Goal: Communication & Community: Answer question/provide support

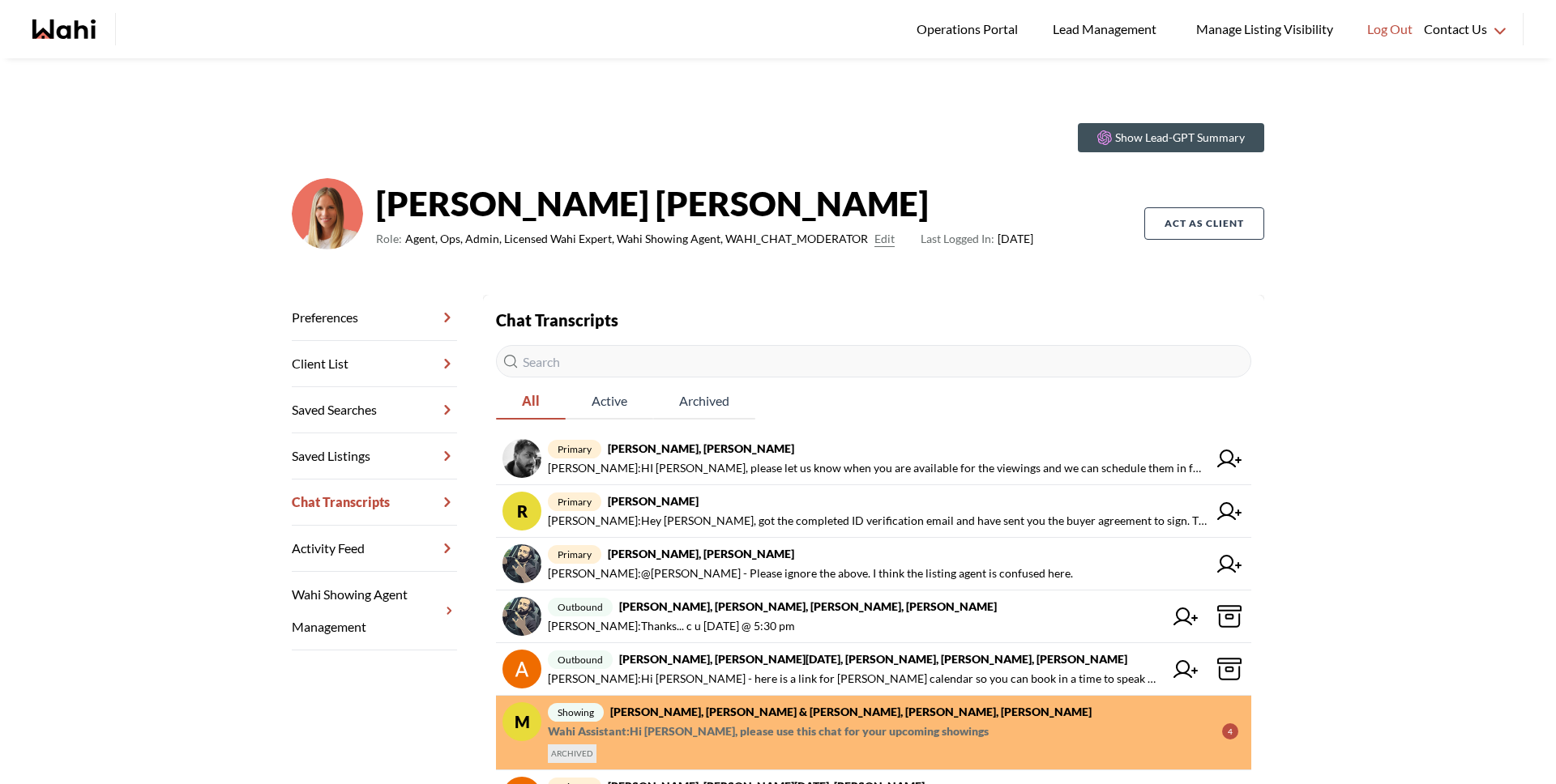
scroll to position [342, 0]
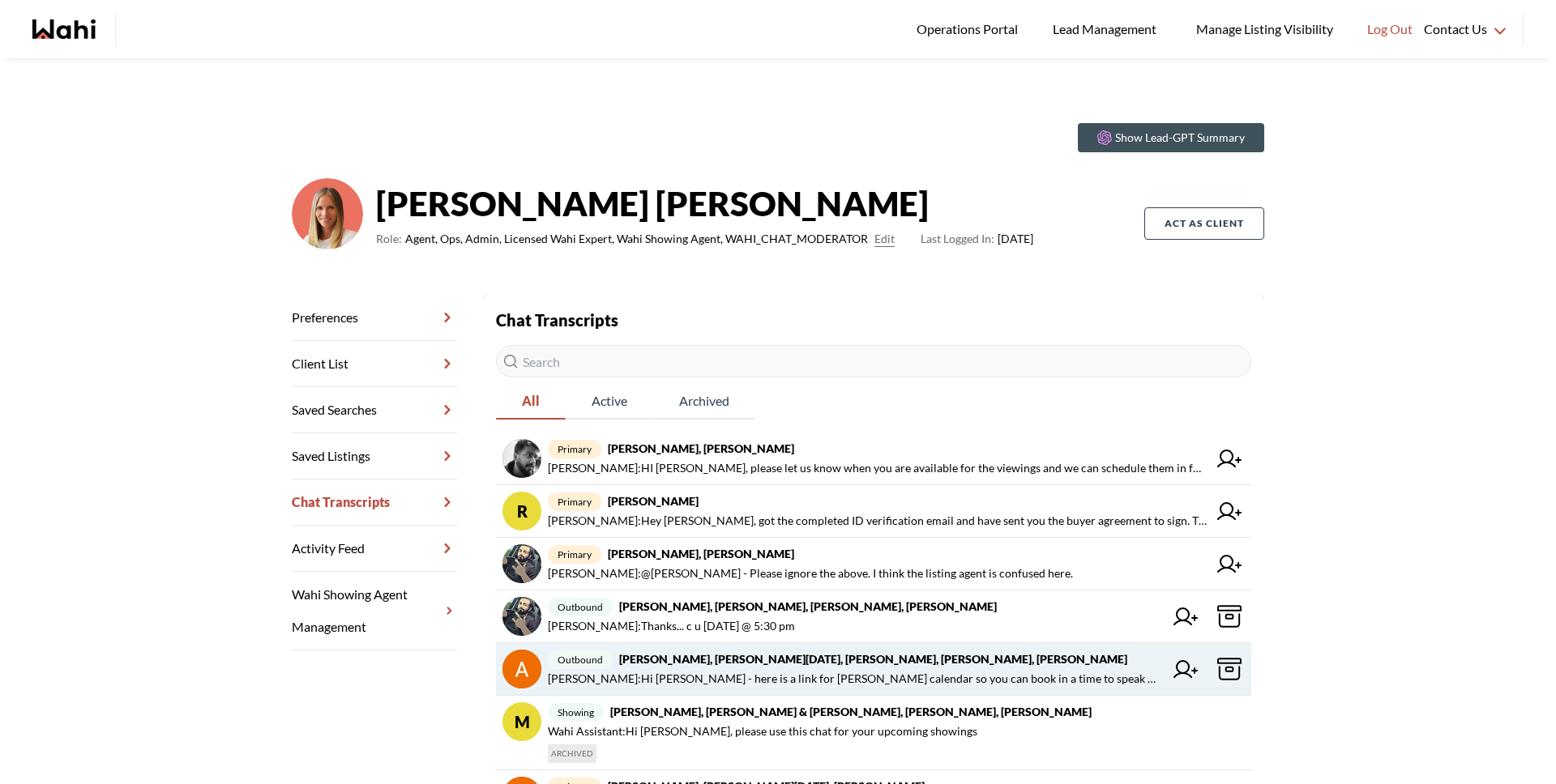
click at [769, 677] on span "Anwar Abamecha : Hi Anwar - here is a link for michelles calendar so you can bo…" at bounding box center [856, 678] width 616 height 20
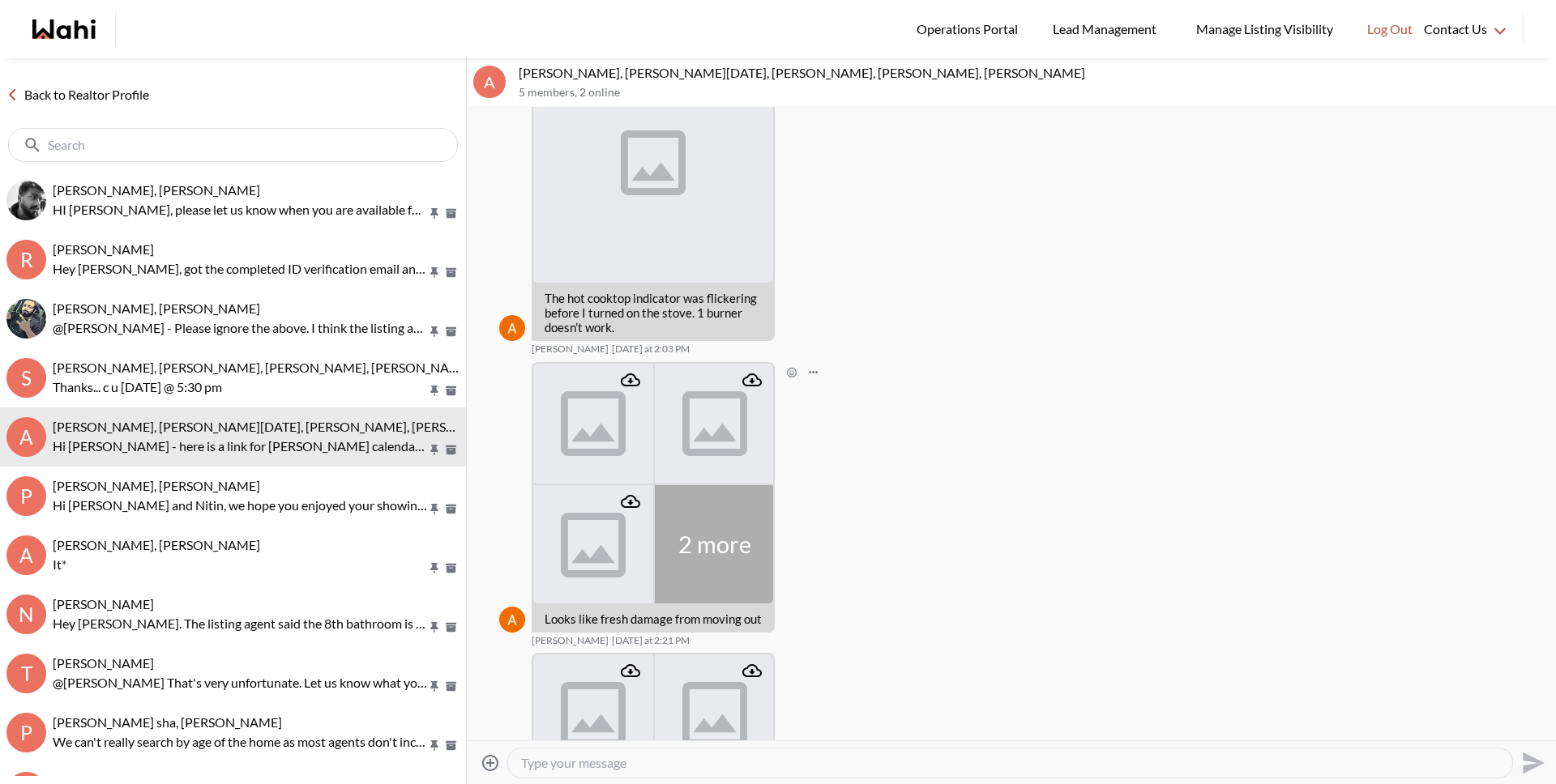
scroll to position [831, 0]
click at [601, 466] on img at bounding box center [594, 427] width 120 height 120
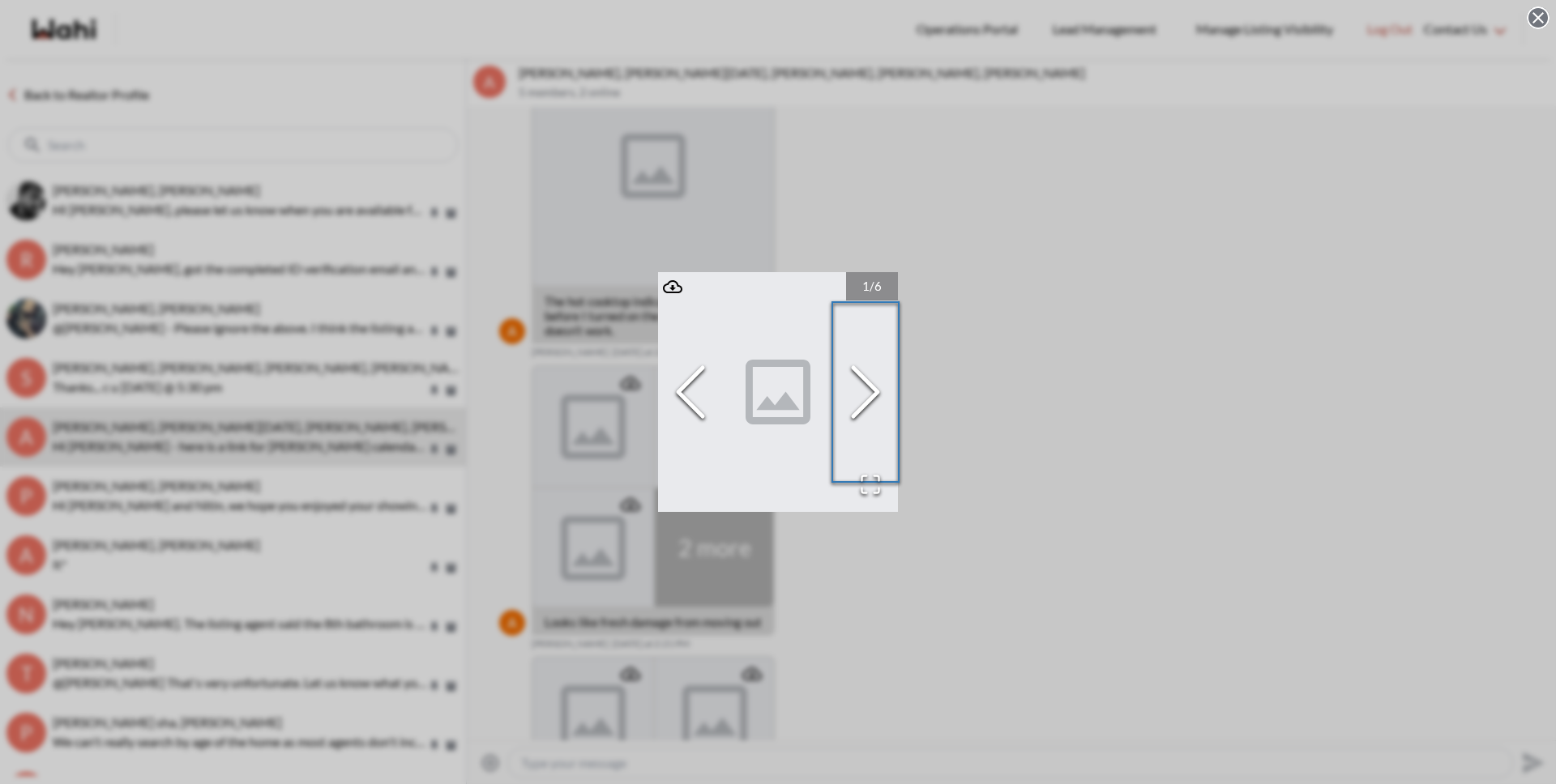
click at [867, 389] on icon "Next Slide" at bounding box center [865, 392] width 49 height 97
drag, startPoint x: 867, startPoint y: 389, endPoint x: 886, endPoint y: 389, distance: 19.0
click at [867, 388] on icon "Next Slide" at bounding box center [865, 392] width 49 height 97
click at [980, 398] on div "3 / 6" at bounding box center [778, 392] width 1556 height 784
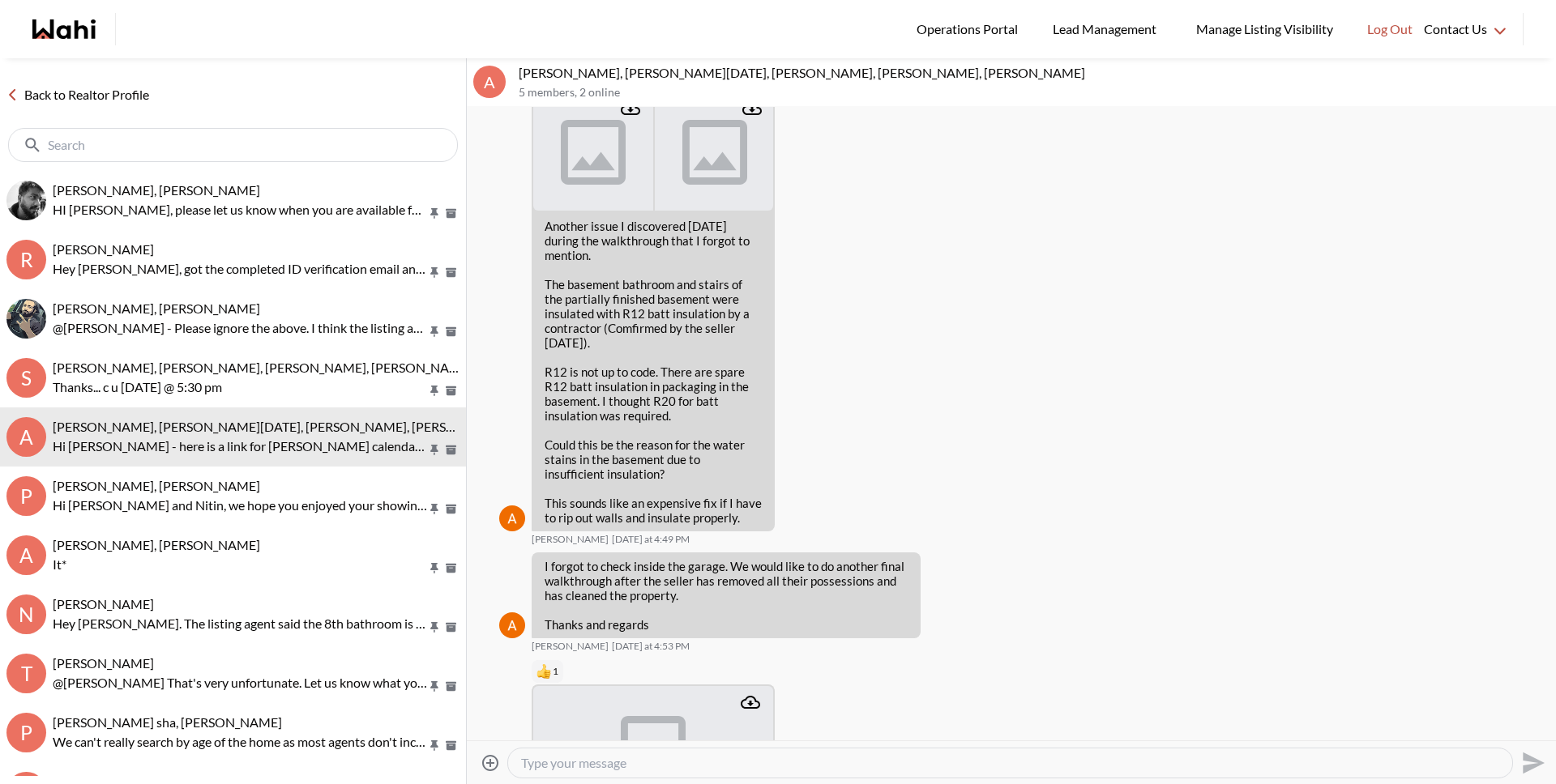
scroll to position [3119, 0]
click at [103, 94] on link "Back to Realtor Profile" at bounding box center [77, 94] width 156 height 21
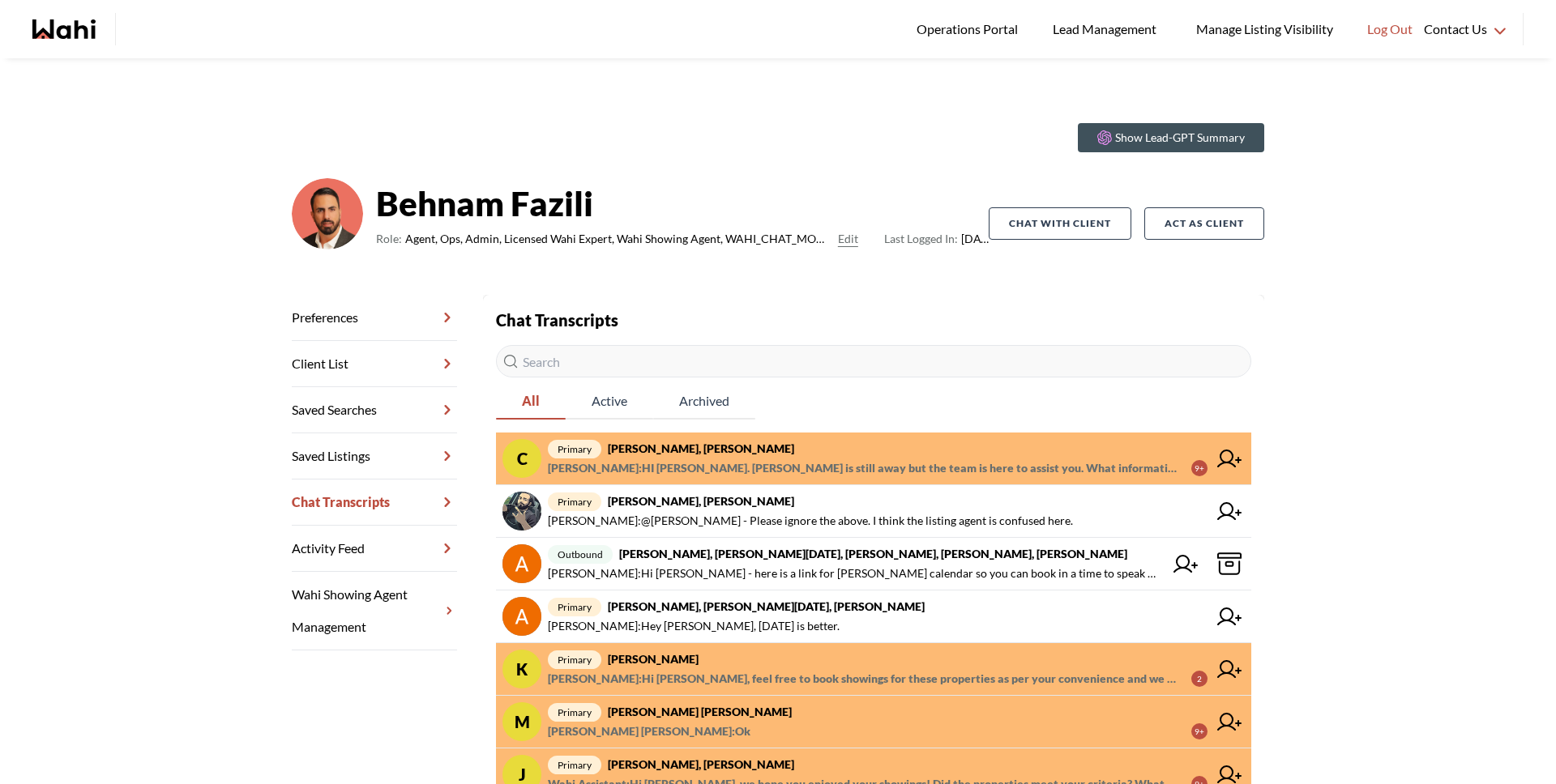
click at [746, 452] on span "primary Caroline Rouben, Behnam" at bounding box center [878, 448] width 660 height 20
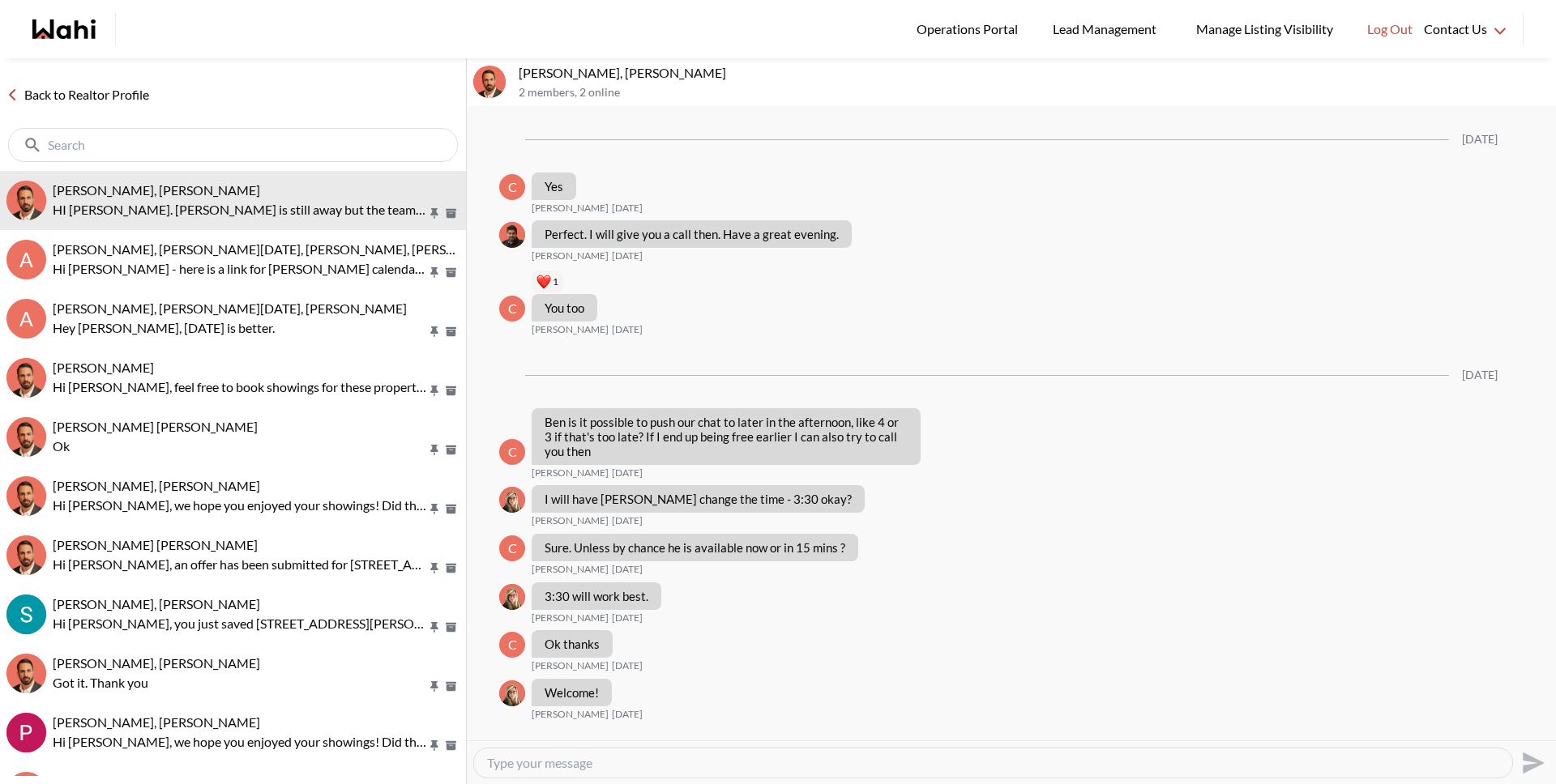
scroll to position [1385, 0]
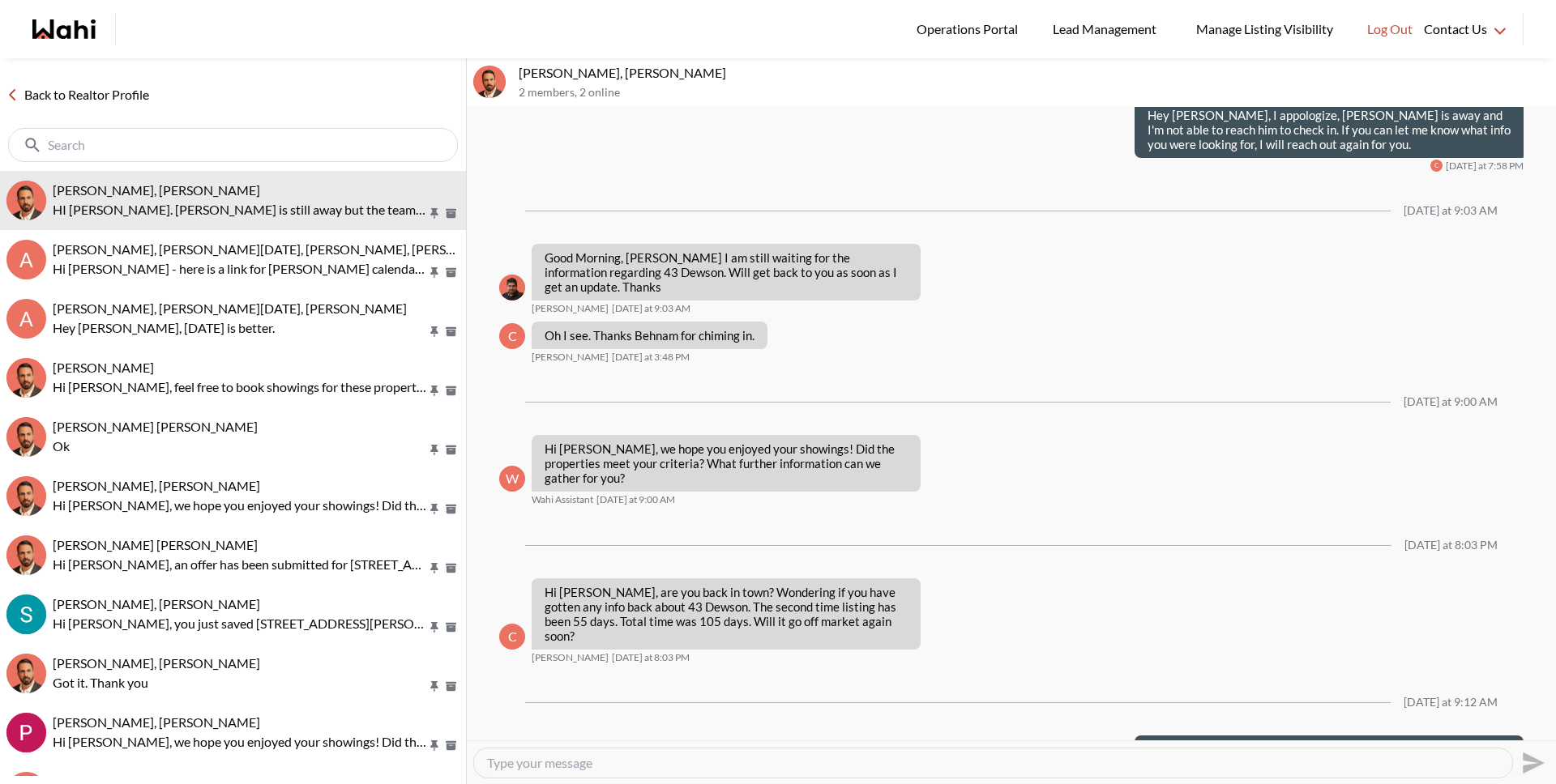
click at [109, 92] on link "Back to Realtor Profile" at bounding box center [77, 94] width 156 height 21
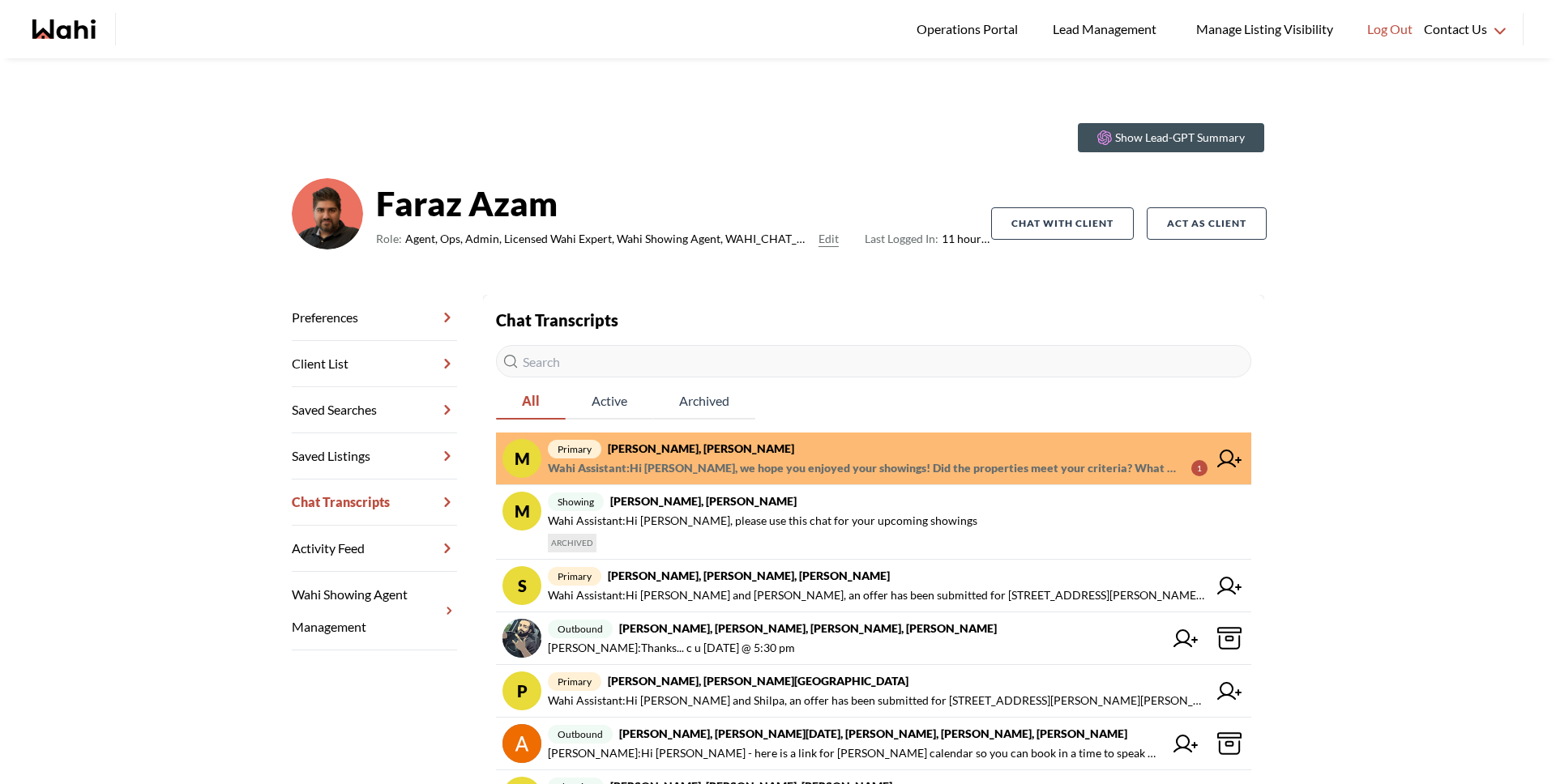
click at [939, 466] on span "Wahi Assistant : Hi [PERSON_NAME], we hope you enjoyed your showings! Did the p…" at bounding box center [863, 468] width 631 height 20
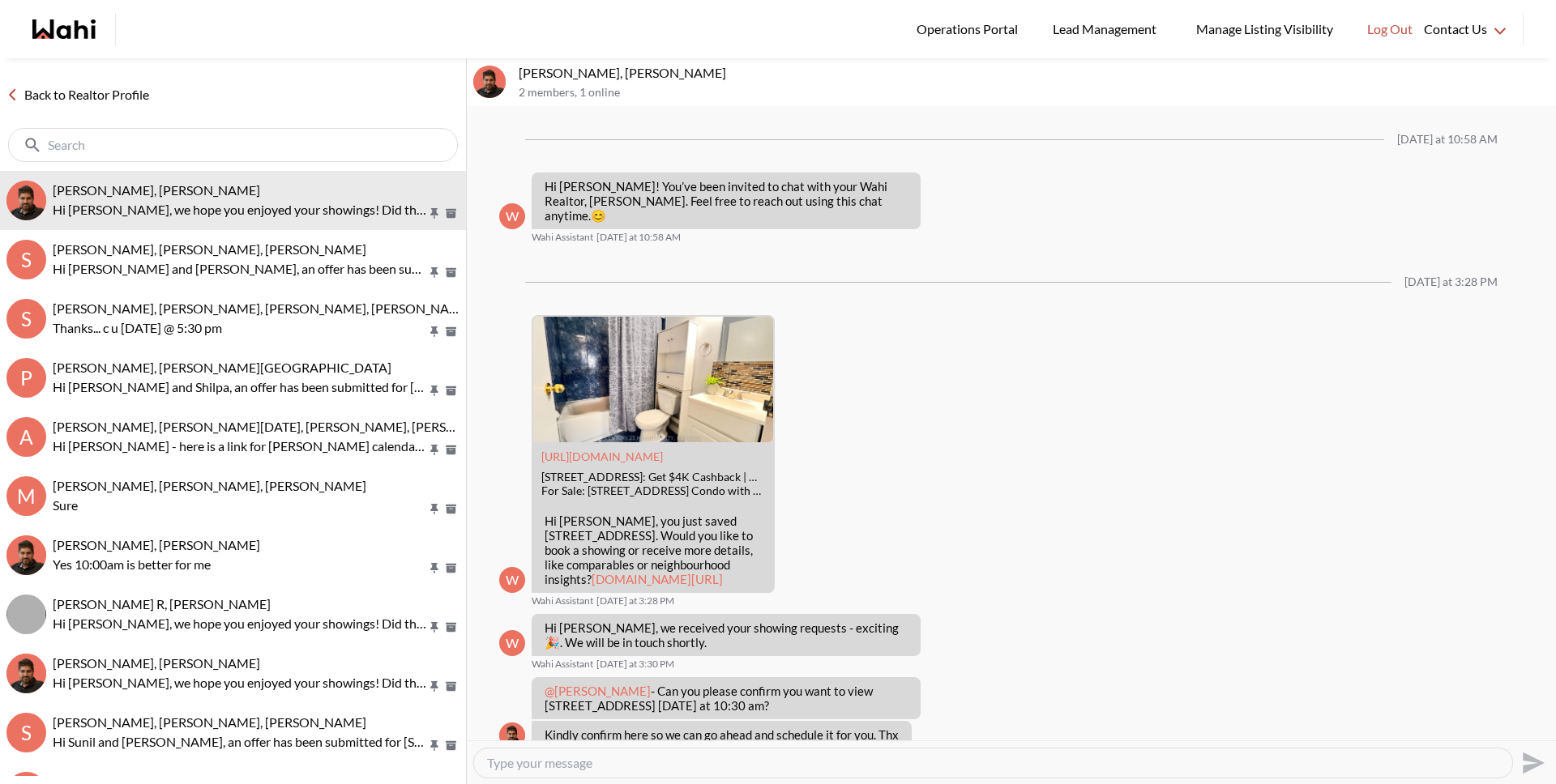
scroll to position [672, 0]
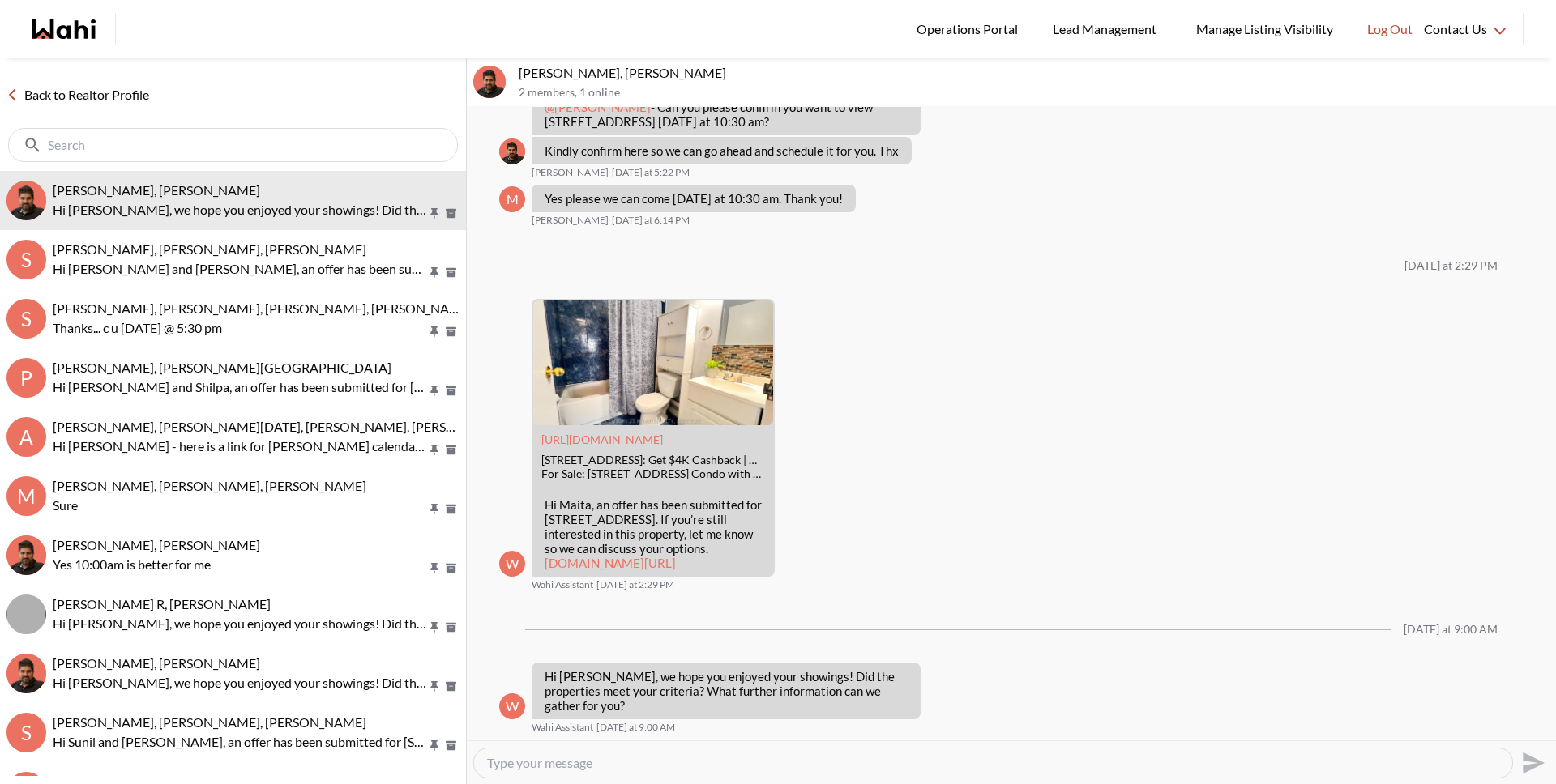
click at [114, 93] on link "Back to Realtor Profile" at bounding box center [77, 94] width 156 height 21
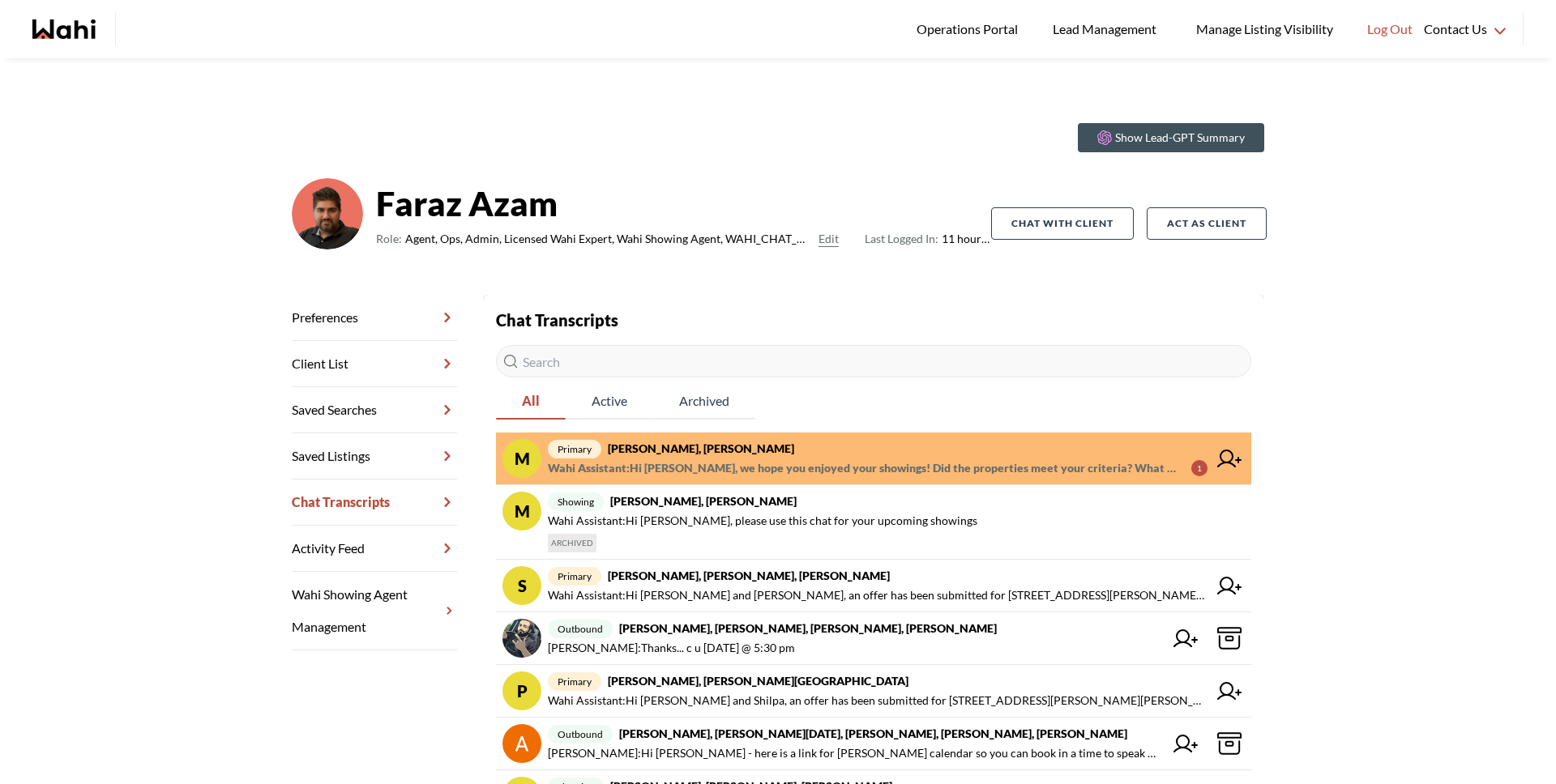
click at [723, 471] on span "Wahi Assistant : Hi Maita, we hope you enjoyed your showings! Did the propertie…" at bounding box center [863, 468] width 631 height 20
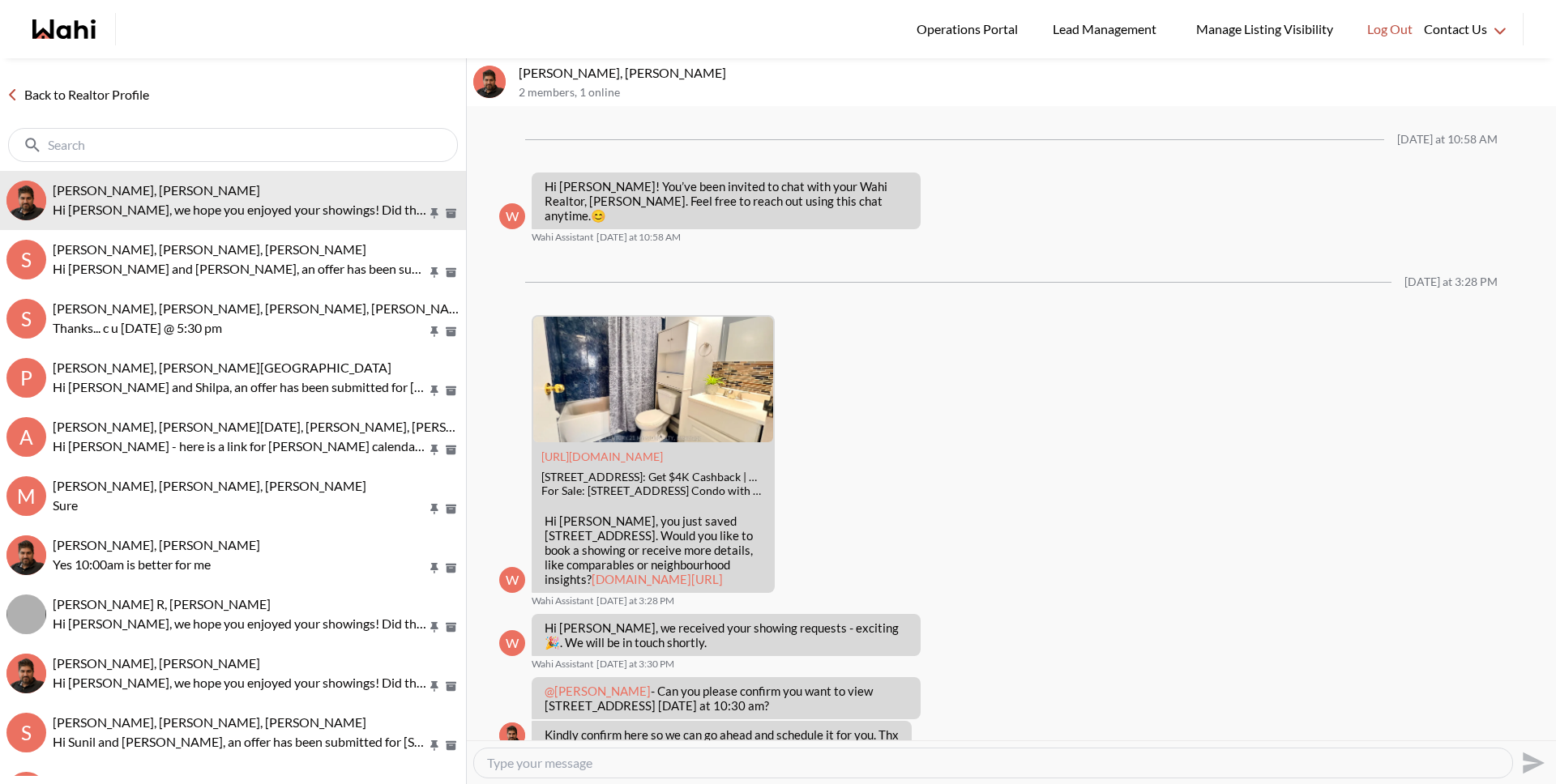
scroll to position [672, 0]
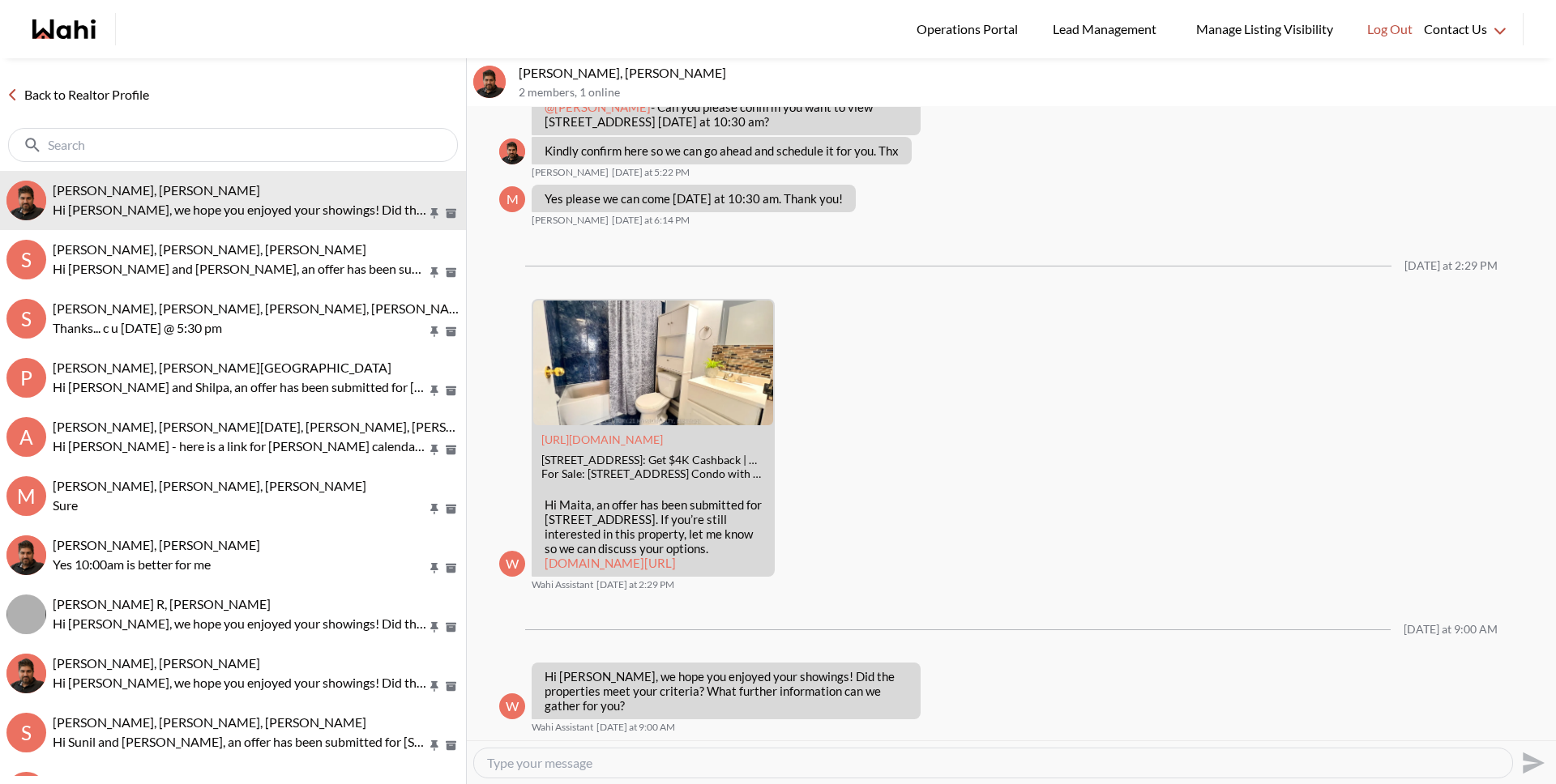
click at [34, 94] on link "Back to Realtor Profile" at bounding box center [77, 94] width 156 height 21
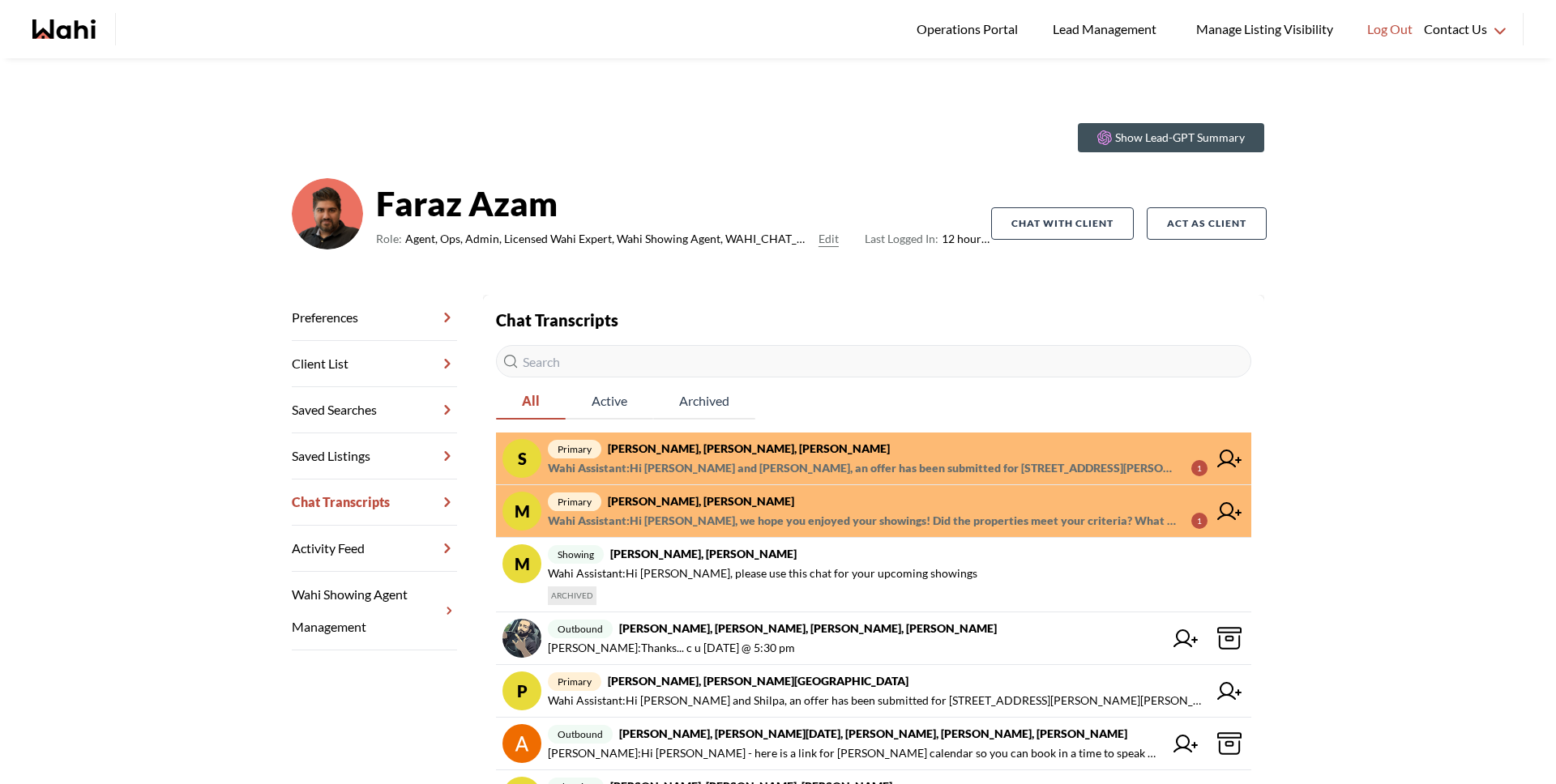
click at [679, 444] on strong "Stannette Lindsay, Rajesh Kumar, Faraz" at bounding box center [749, 448] width 282 height 14
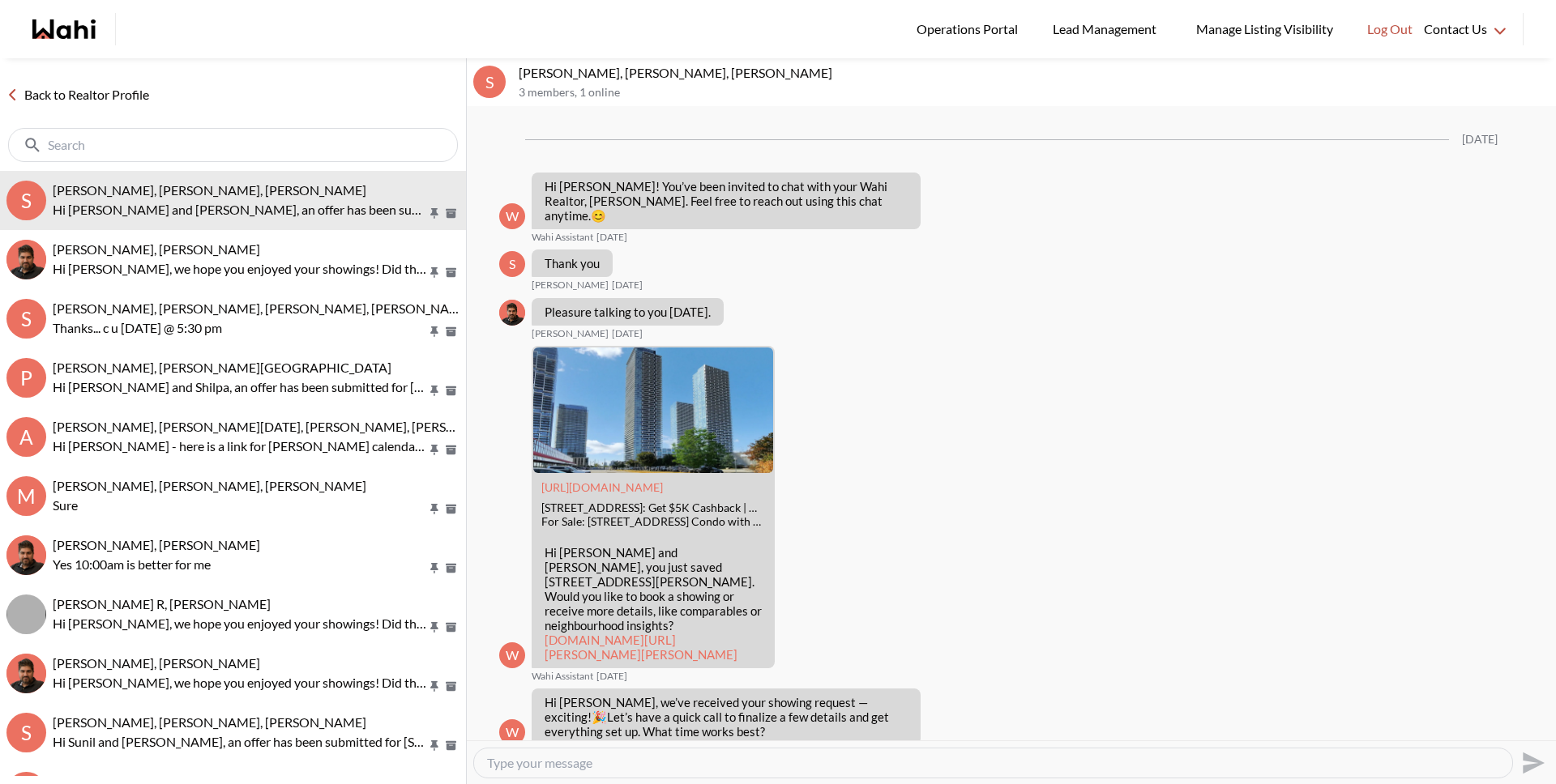
scroll to position [2133, 0]
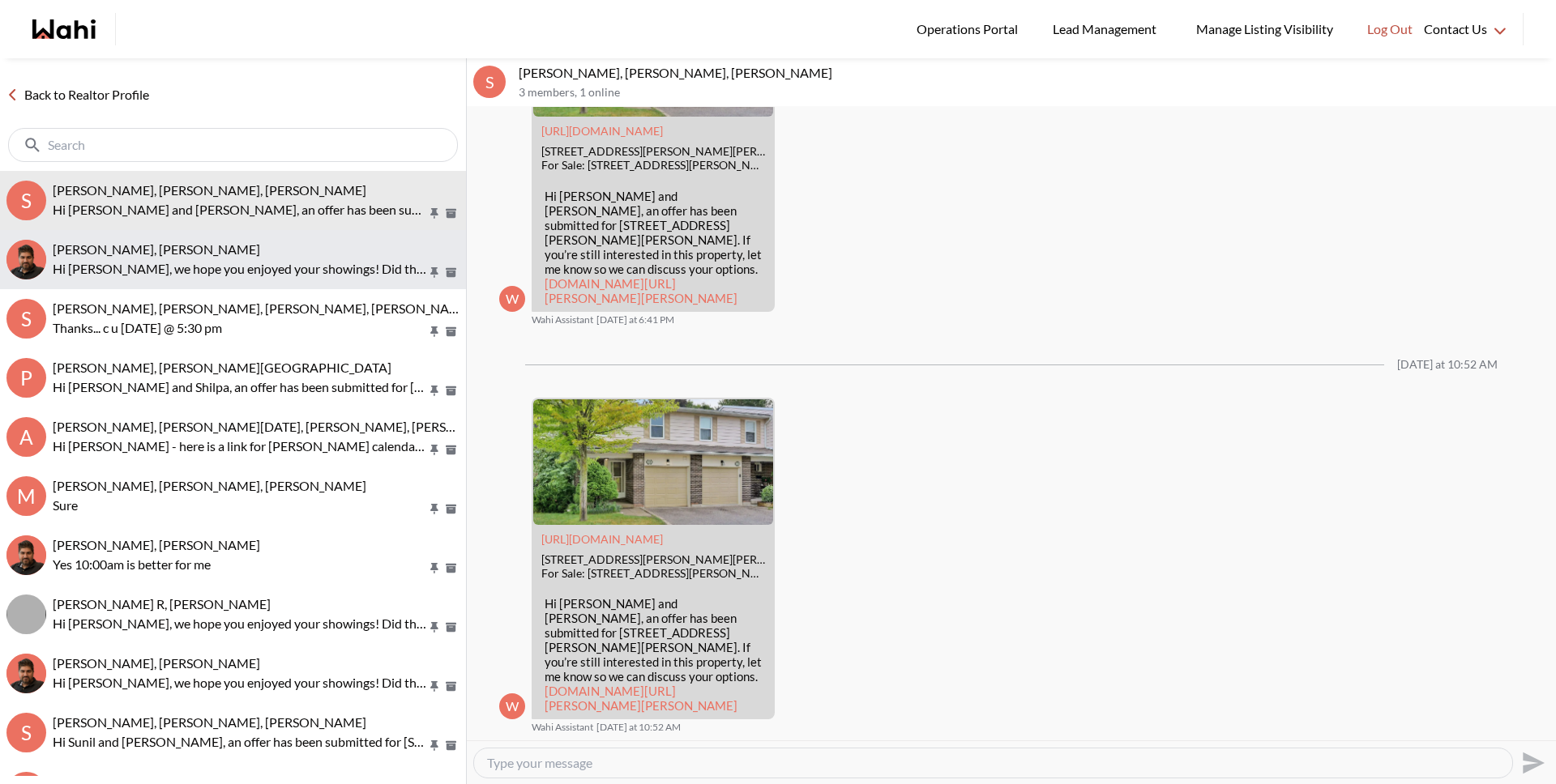
click at [241, 269] on p "Hi Maita, we hope you enjoyed your showings! Did the properties meet your crite…" at bounding box center [240, 269] width 375 height 20
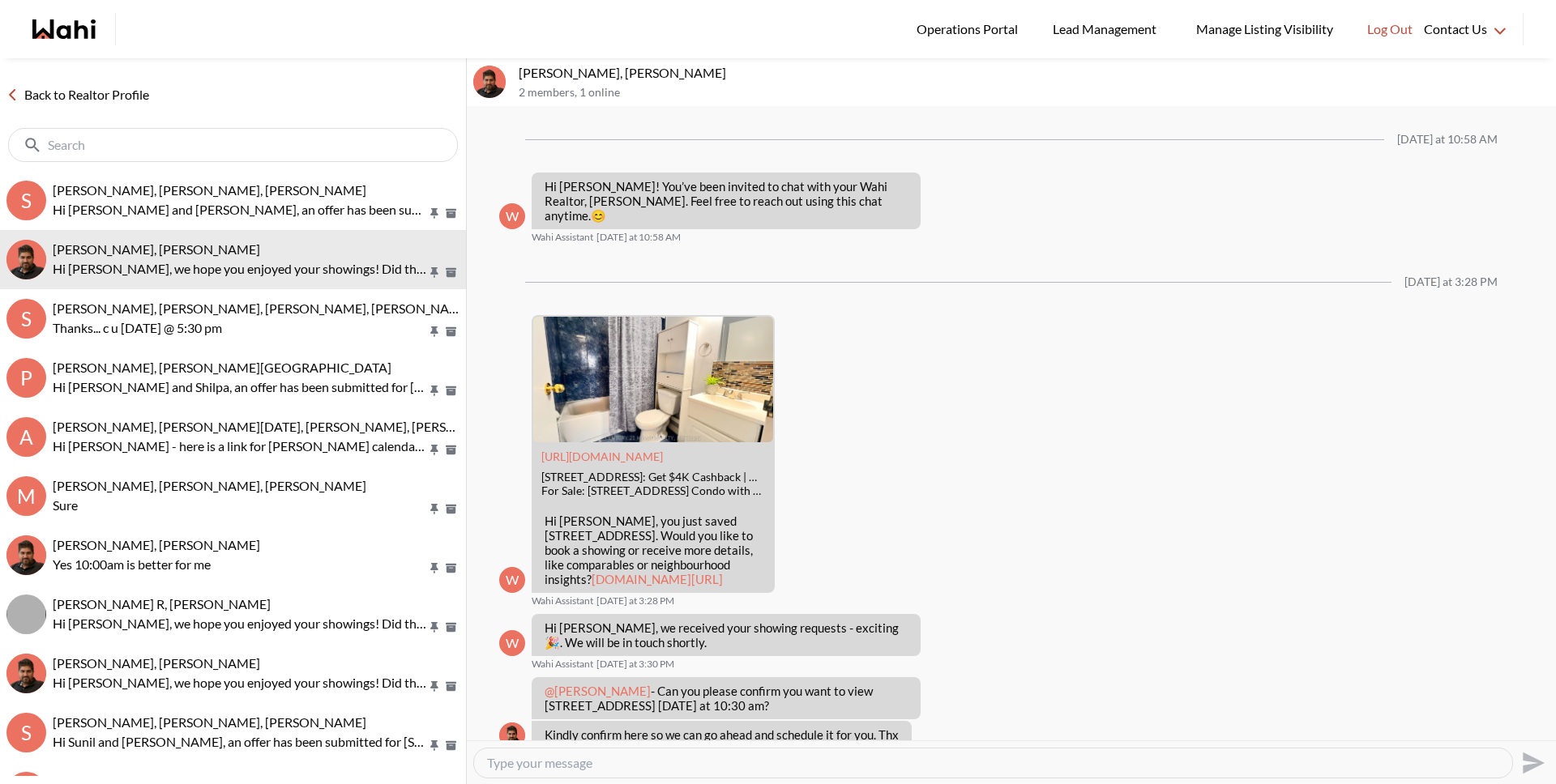
scroll to position [672, 0]
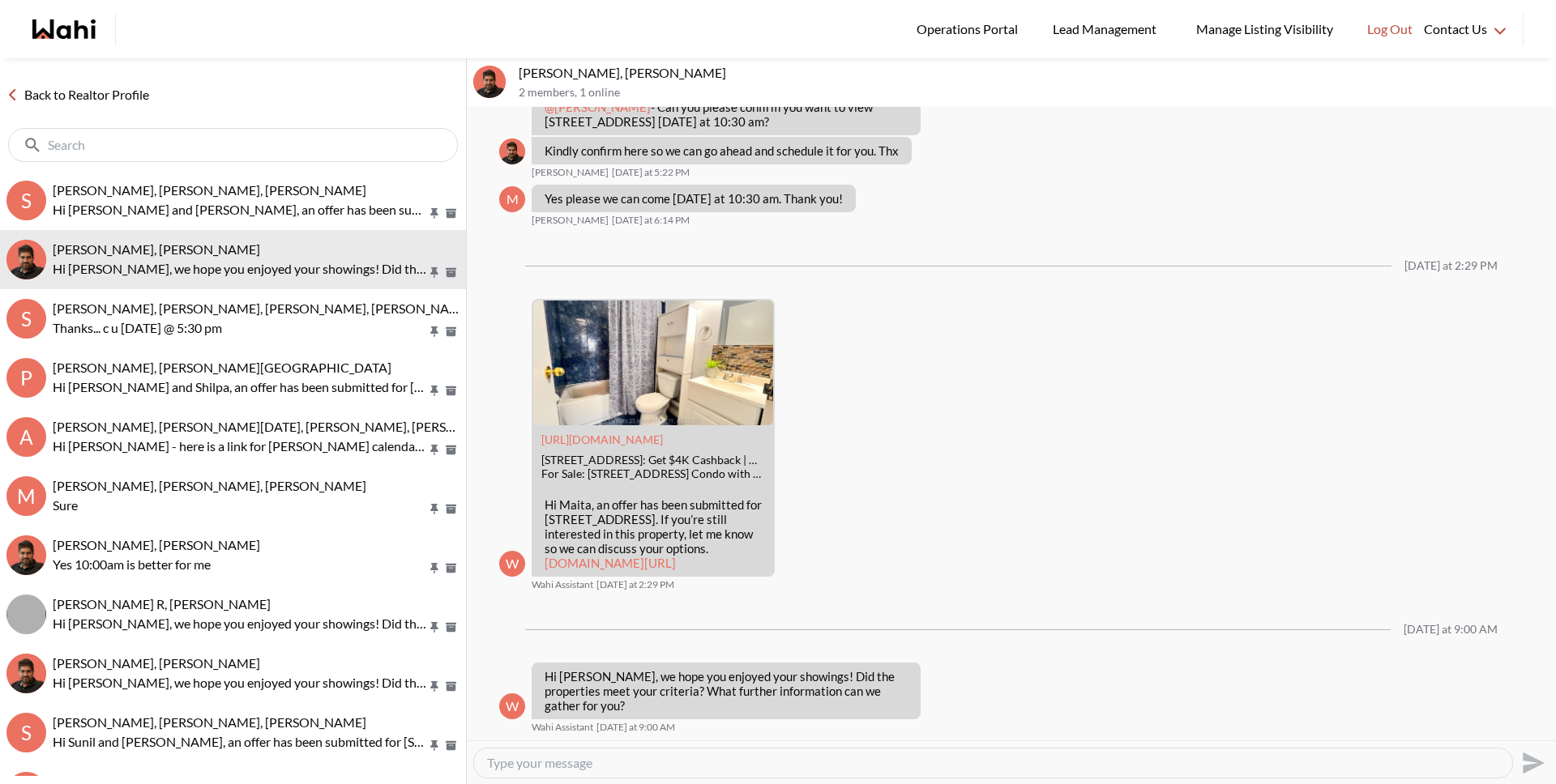
click at [125, 88] on link "Back to Realtor Profile" at bounding box center [77, 94] width 156 height 21
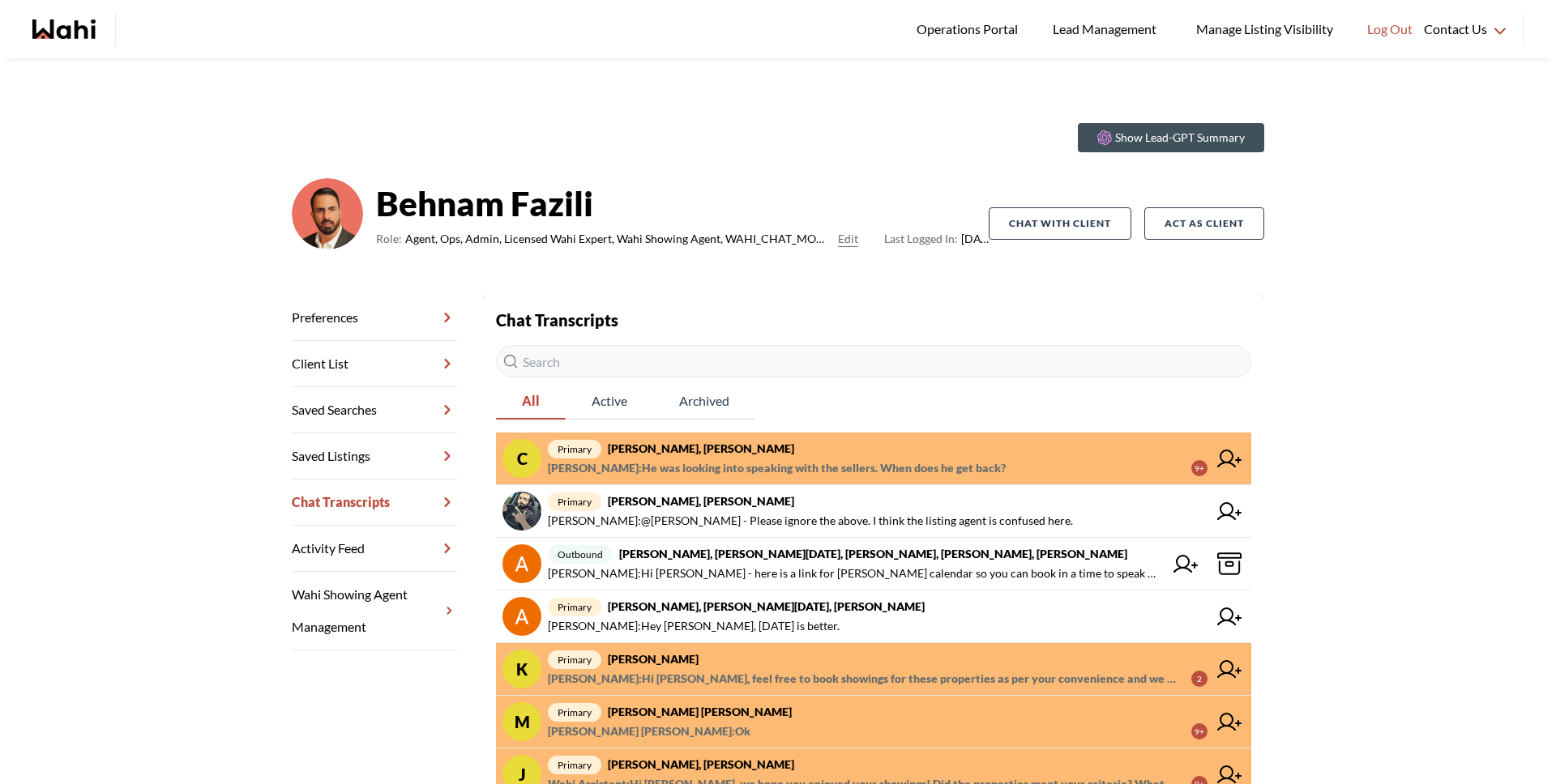
click at [774, 460] on span "[PERSON_NAME] : He was looking into speaking with the sellers. When does he get…" at bounding box center [777, 468] width 458 height 20
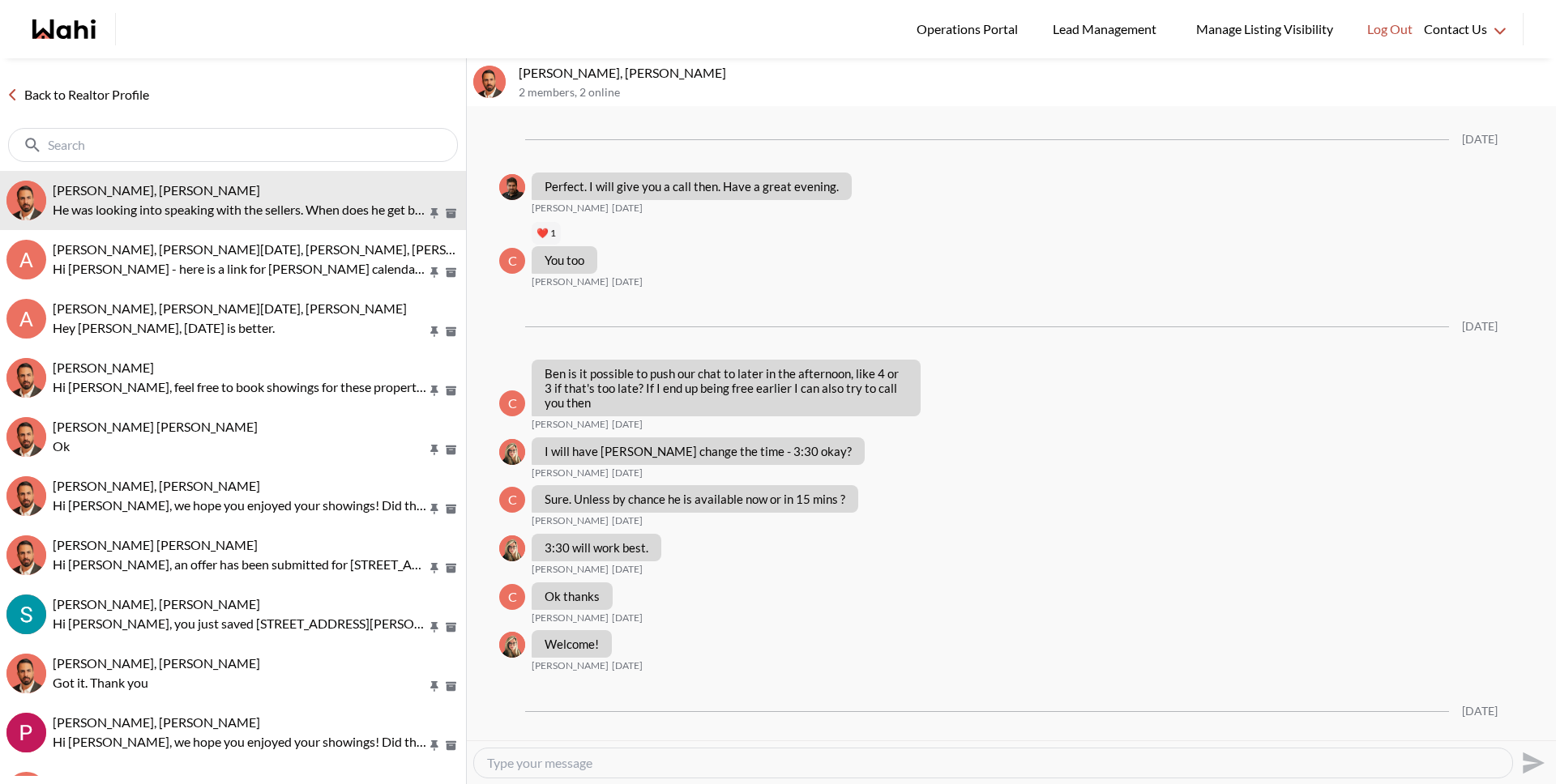
scroll to position [1400, 0]
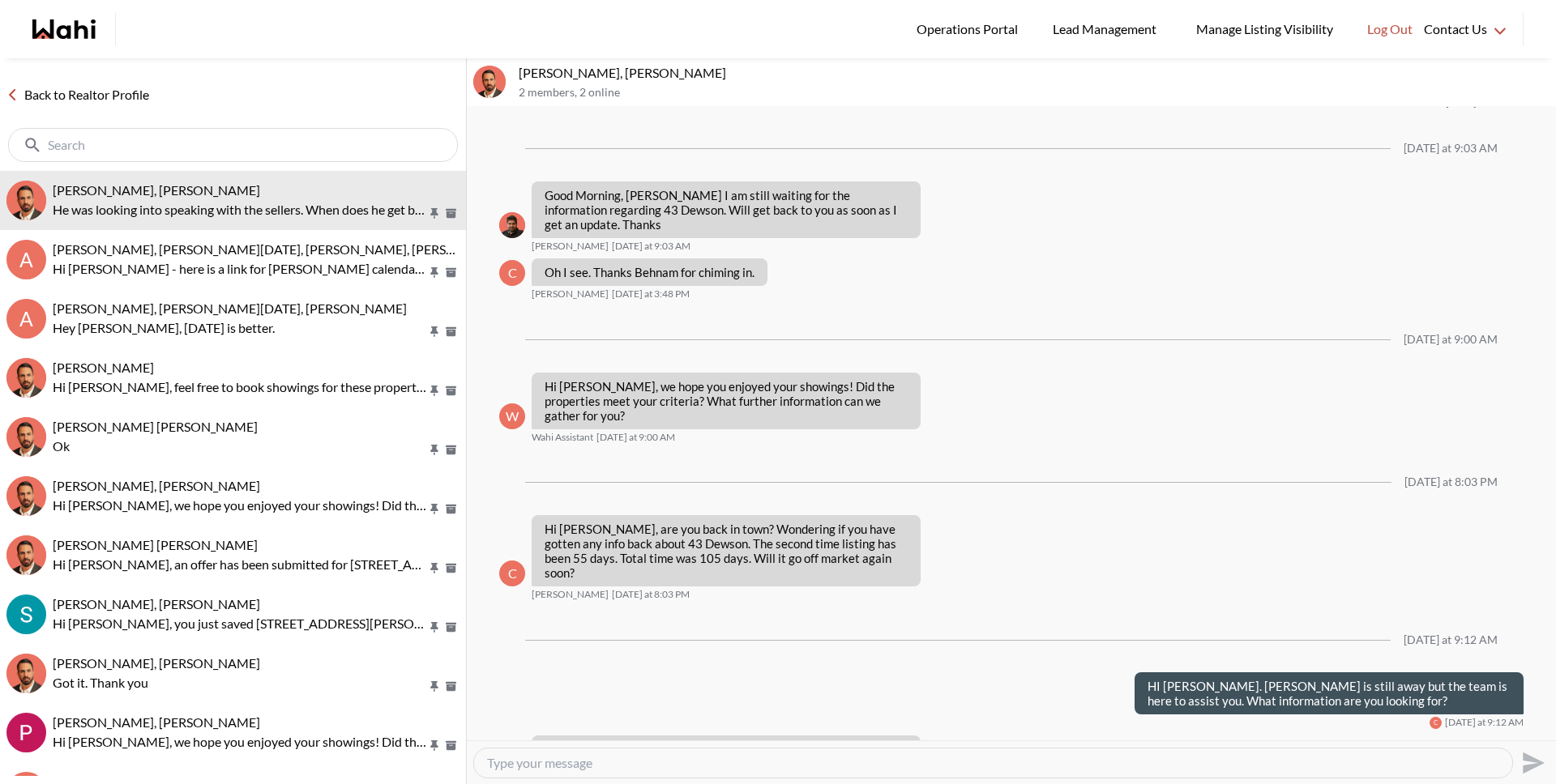
click at [645, 759] on textarea "Type your message" at bounding box center [993, 763] width 1012 height 16
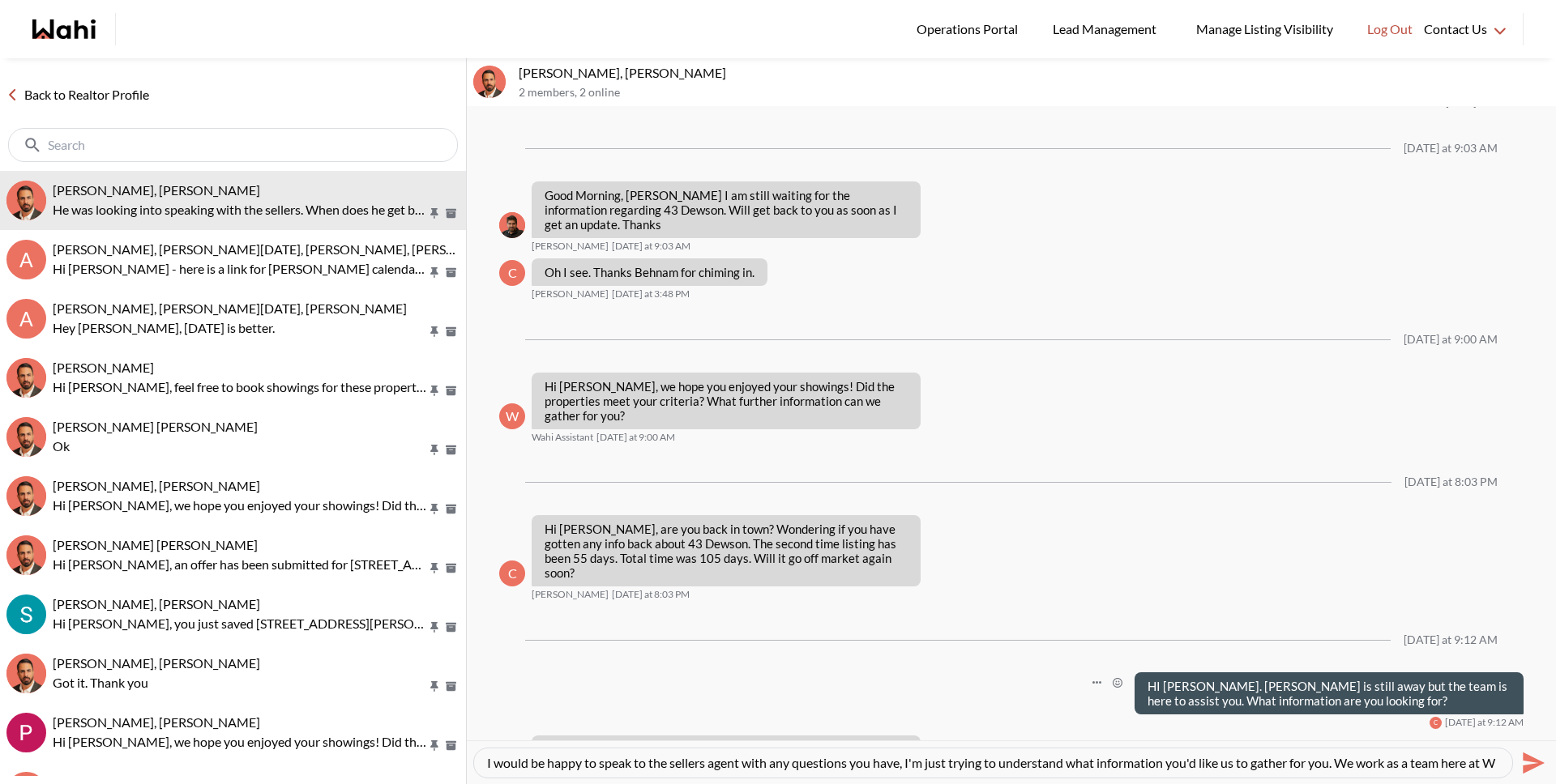
scroll to position [16, 0]
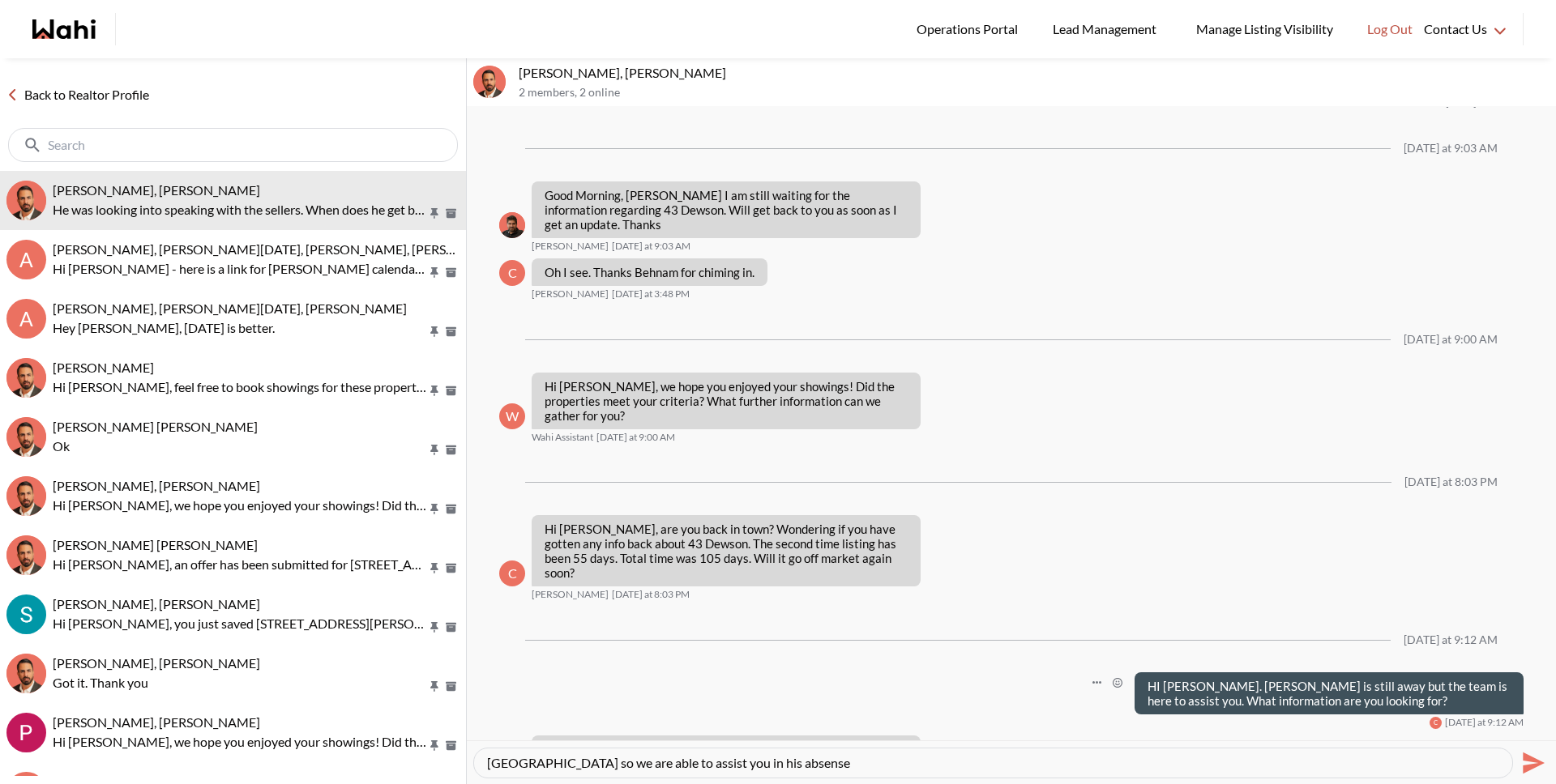
paste textarea "c"
type textarea "I would be happy to speak to the sellers agent with any questions you have, I'm…"
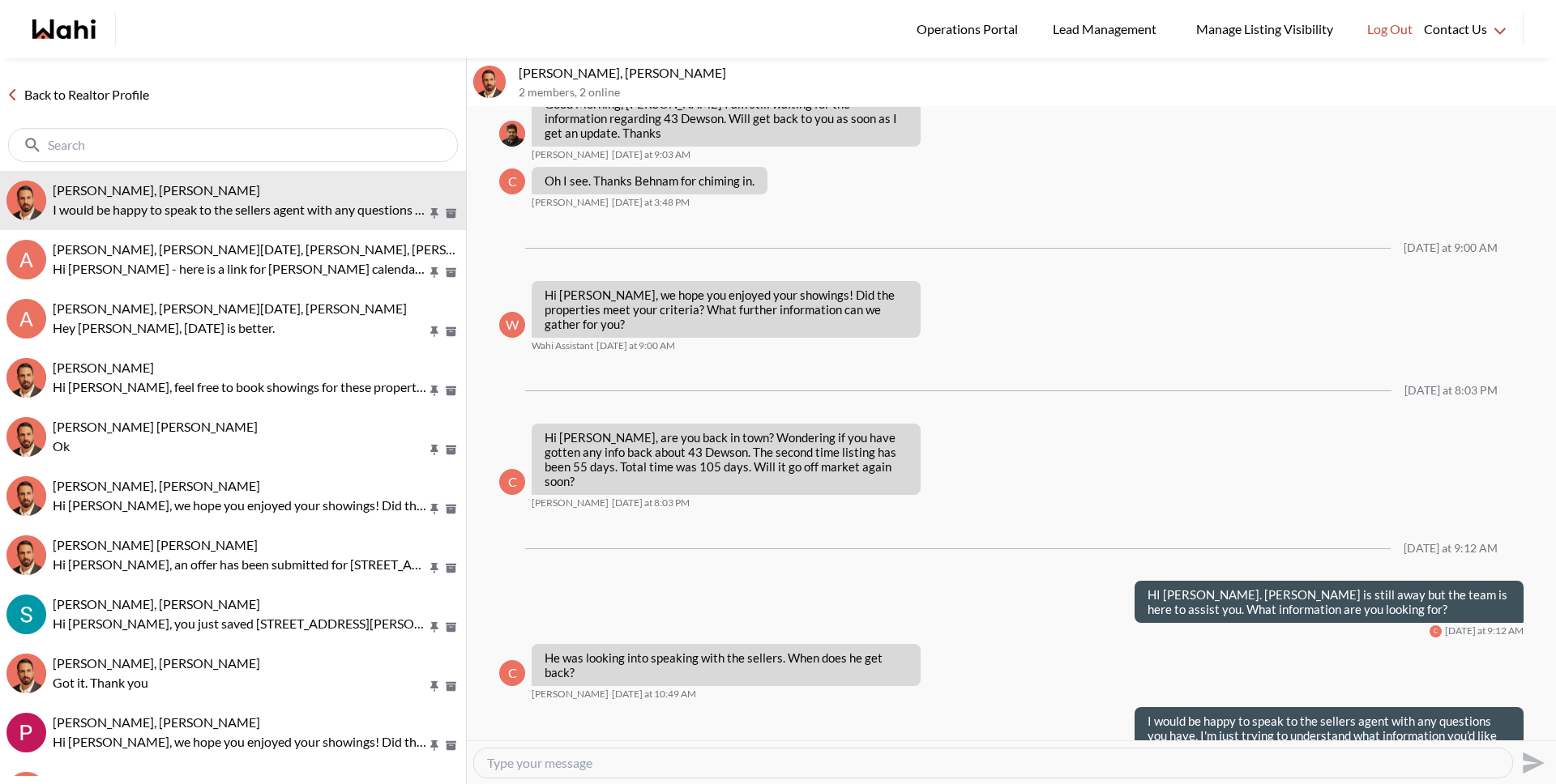
click at [118, 88] on link "Back to Realtor Profile" at bounding box center [77, 94] width 156 height 21
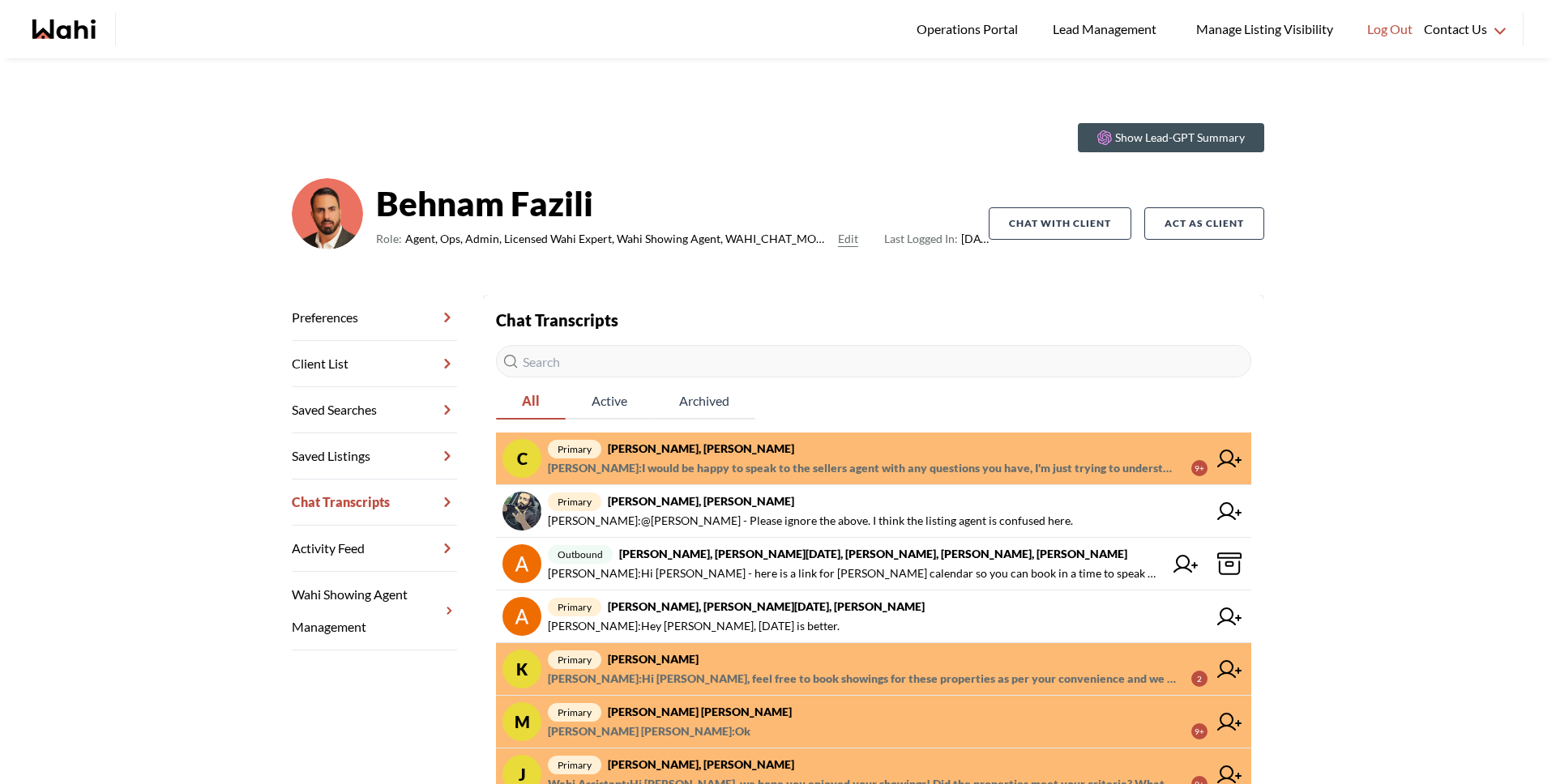
click at [621, 140] on div "Show Lead-GPT Summary [PERSON_NAME] Role: Agent, Ops, Admin, Licensed Wahi Expe…" at bounding box center [778, 592] width 1556 height 1067
click at [760, 453] on span "primary [PERSON_NAME], [PERSON_NAME]" at bounding box center [878, 448] width 660 height 20
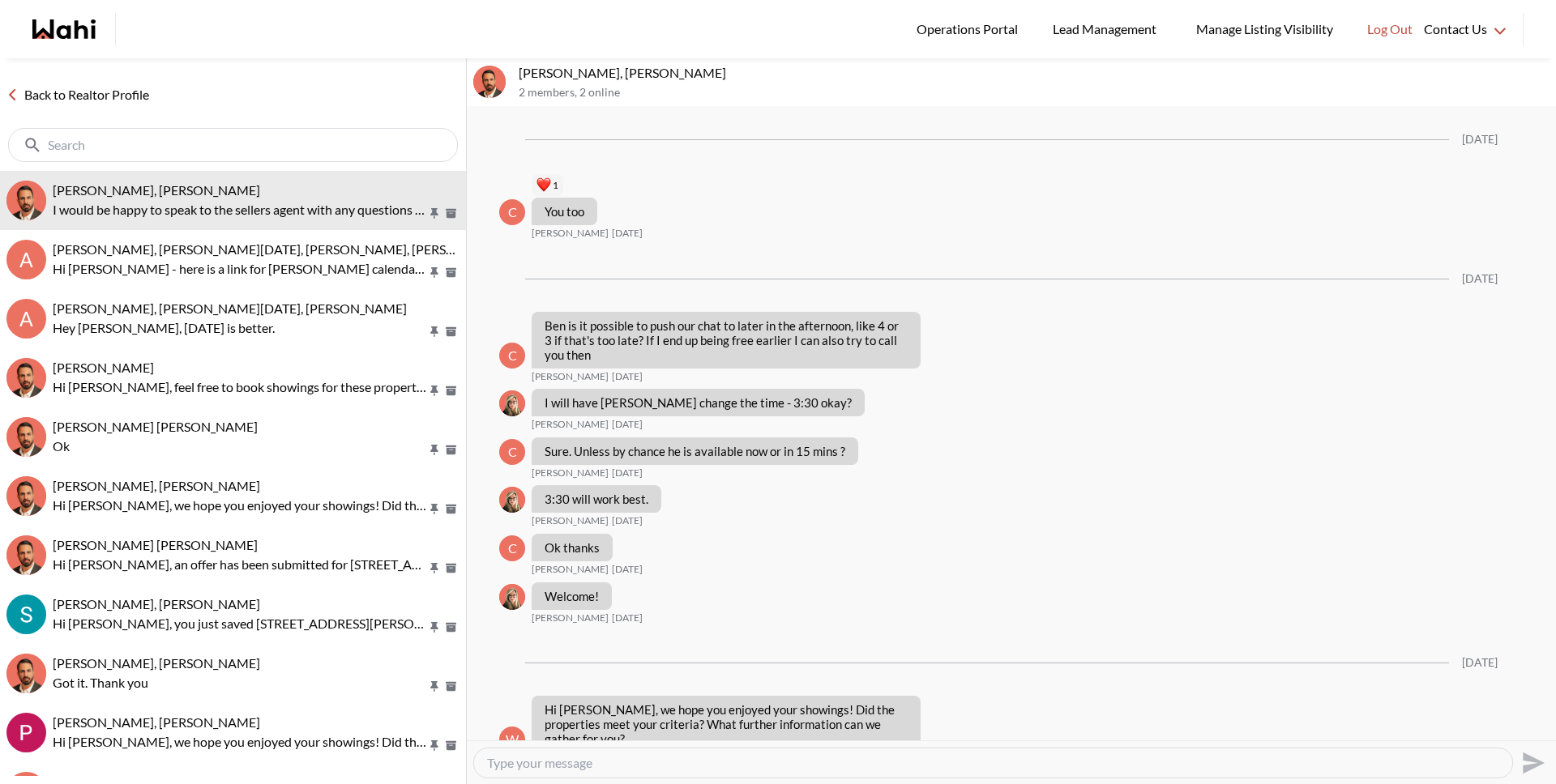
scroll to position [1443, 0]
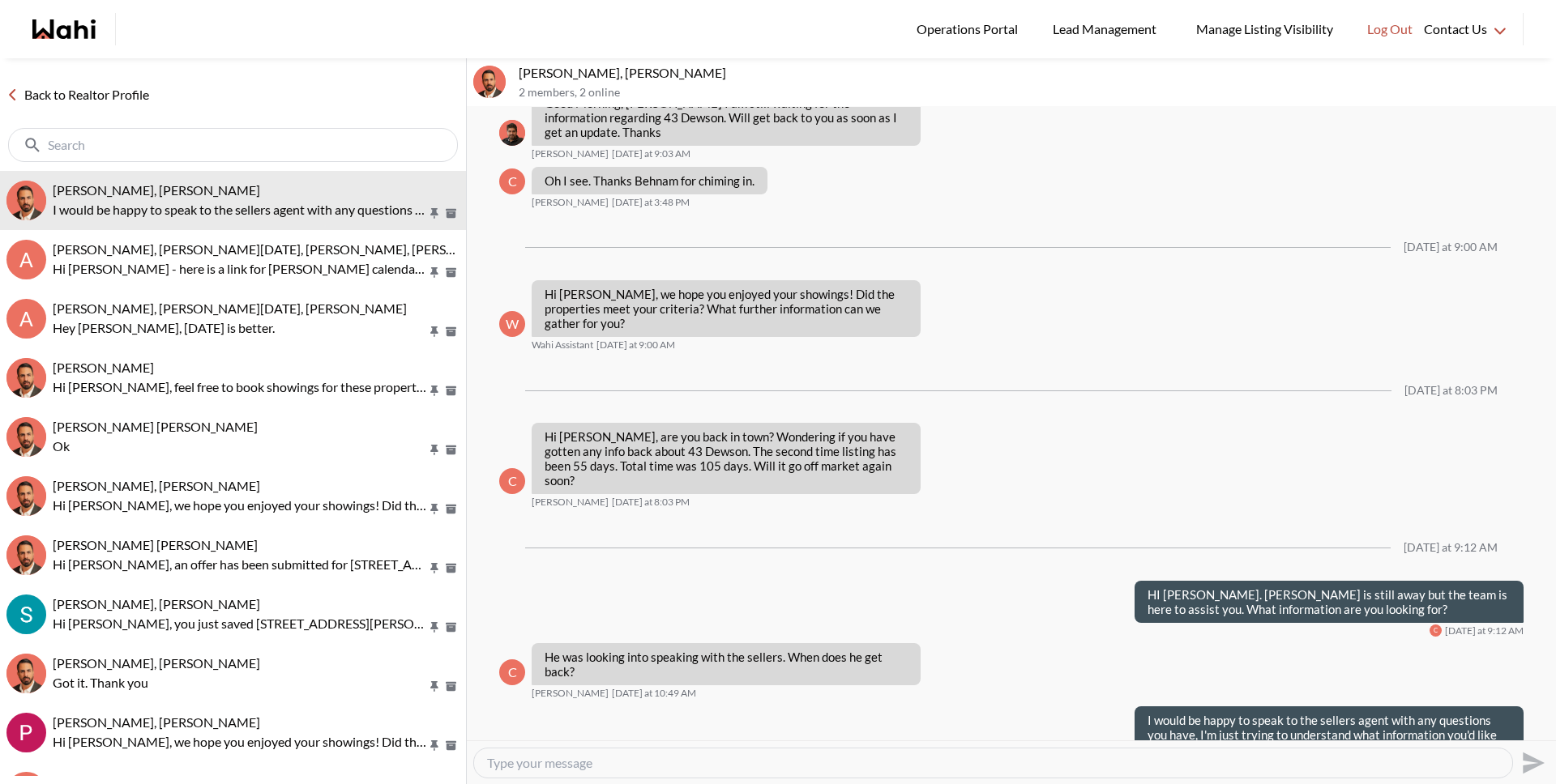
click at [51, 89] on link "Back to Realtor Profile" at bounding box center [77, 94] width 156 height 21
